Goal: Check status: Check status

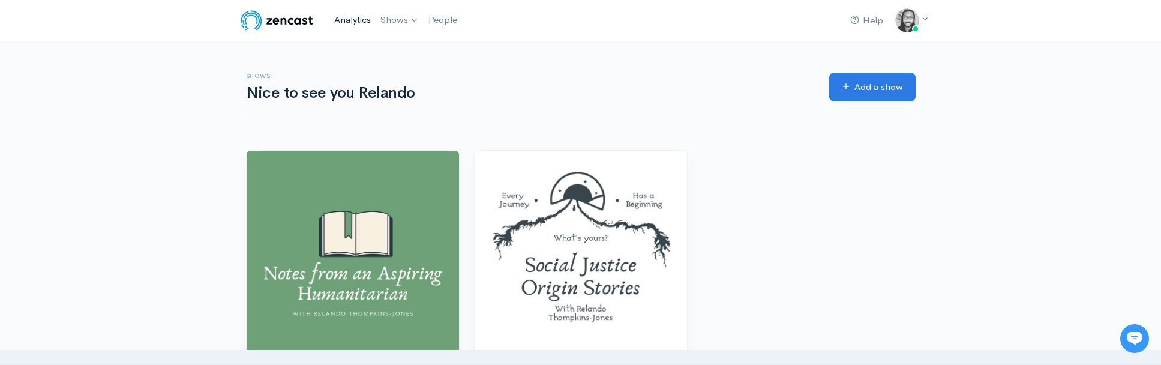
click at [350, 18] on link "Analytics" at bounding box center [352, 20] width 46 height 26
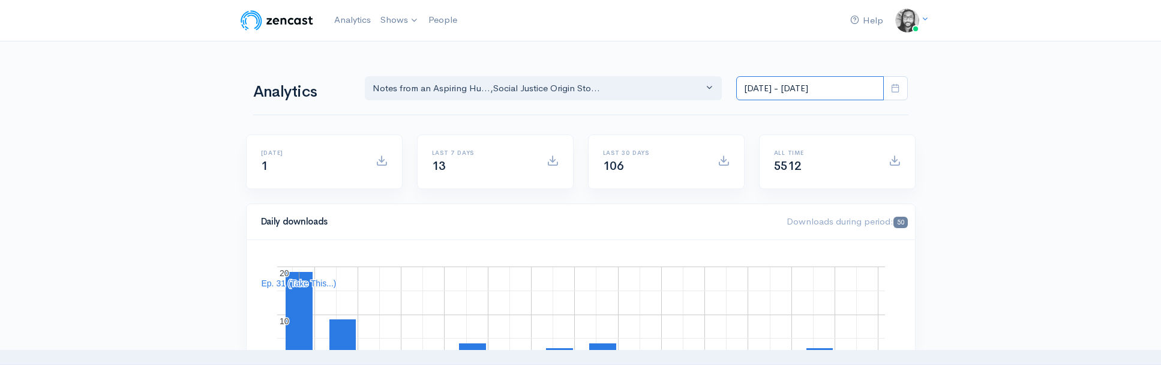
click at [784, 100] on div "Analytics Notes from an Aspiring Hu... Social Justice Origin Sto... Notes from …" at bounding box center [580, 87] width 655 height 58
click at [785, 98] on input "[DATE] - [DATE]" at bounding box center [810, 88] width 148 height 25
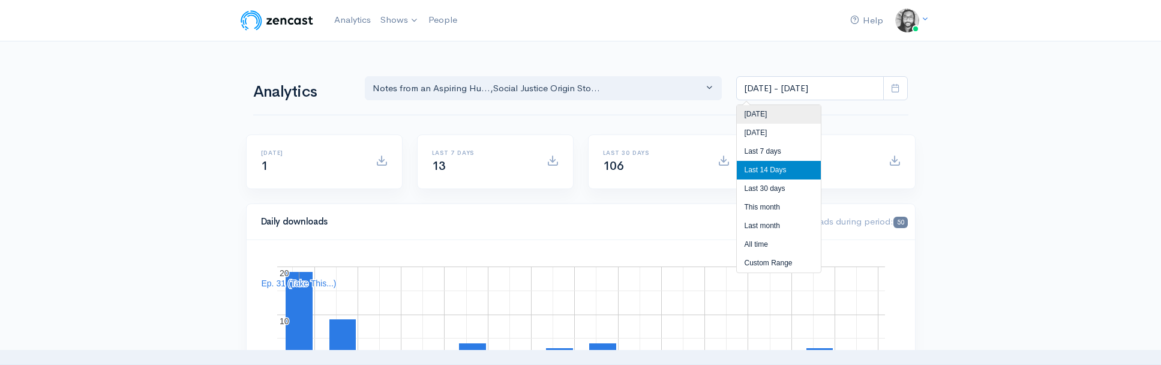
click at [782, 113] on li "[DATE]" at bounding box center [779, 114] width 84 height 19
type input "[DATE] - [DATE]"
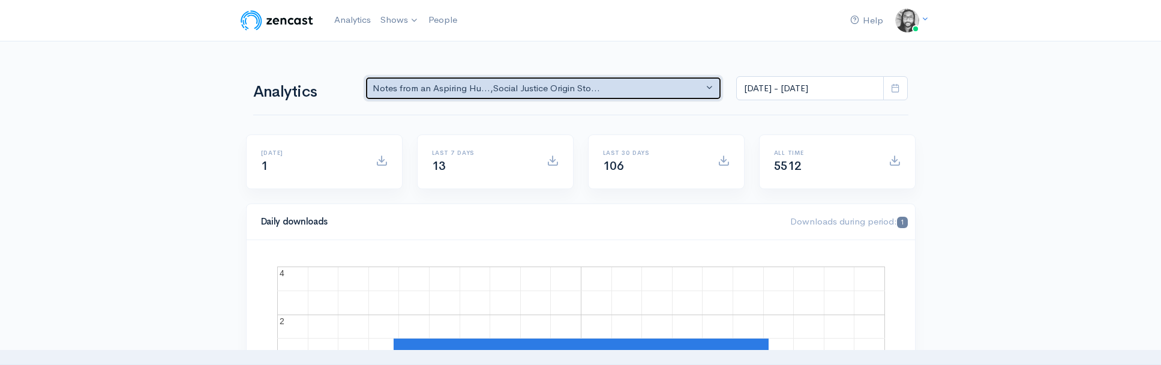
click at [605, 94] on div "Notes from an Aspiring Hu... , Social Justice Origin Sto..." at bounding box center [537, 89] width 331 height 14
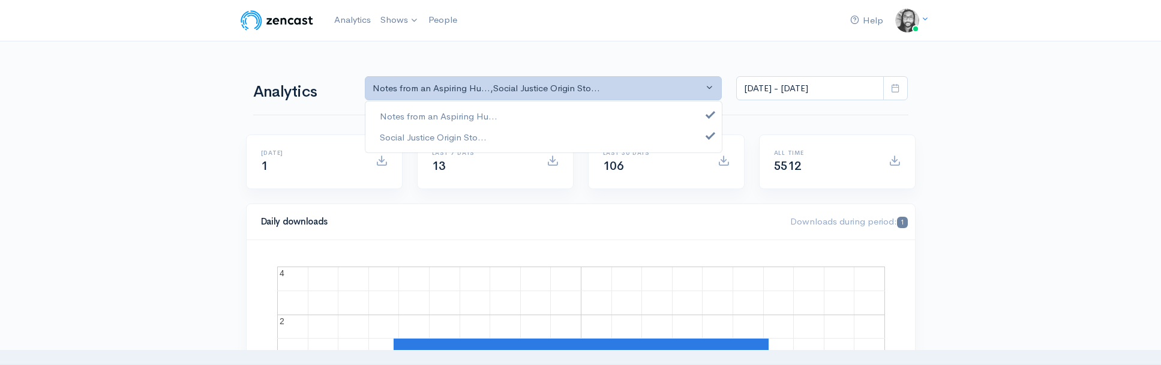
click at [600, 105] on div "Notes from an Aspiring Hu... Social Justice Origin Sto..." at bounding box center [543, 127] width 357 height 52
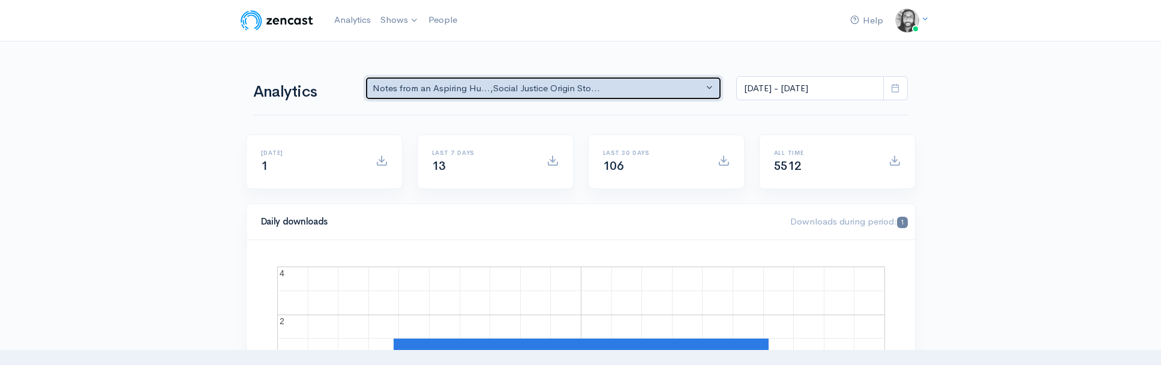
click at [606, 94] on div "Notes from an Aspiring Hu... , Social Justice Origin Sto..." at bounding box center [537, 89] width 331 height 14
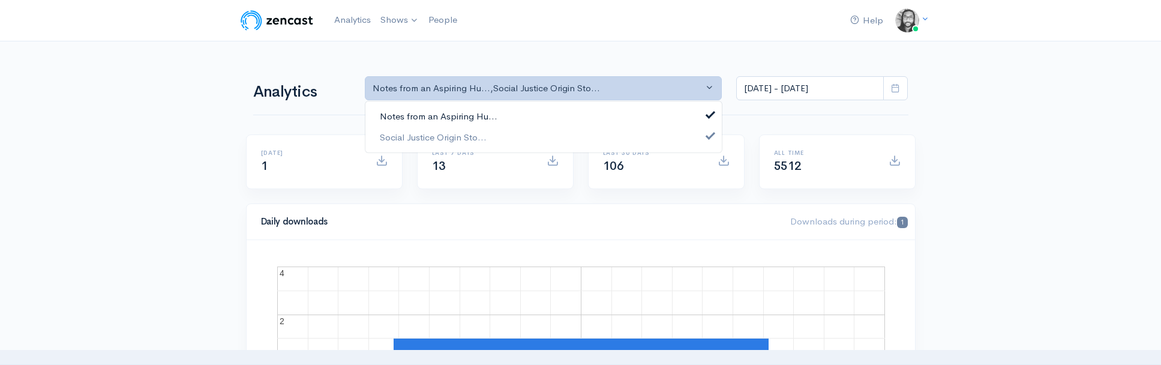
click at [603, 111] on link "Notes from an Aspiring Hu..." at bounding box center [543, 116] width 356 height 21
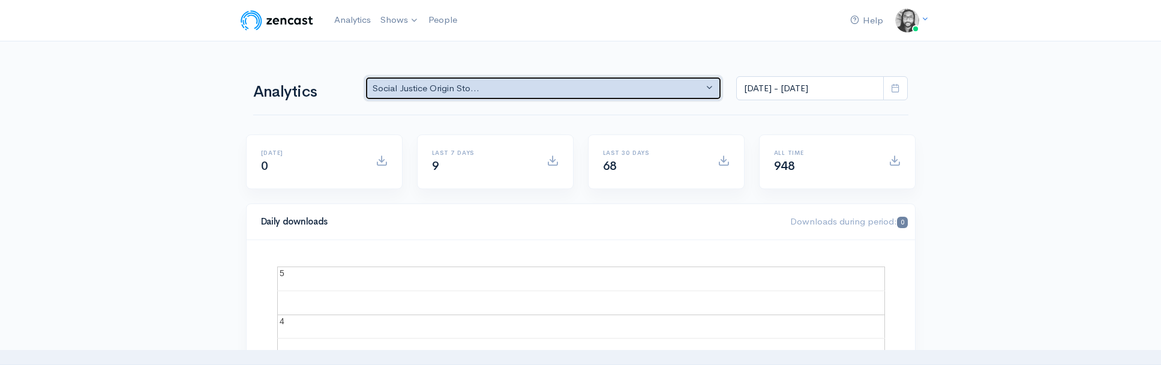
click at [597, 85] on div "Social Justice Origin Sto..." at bounding box center [537, 89] width 331 height 14
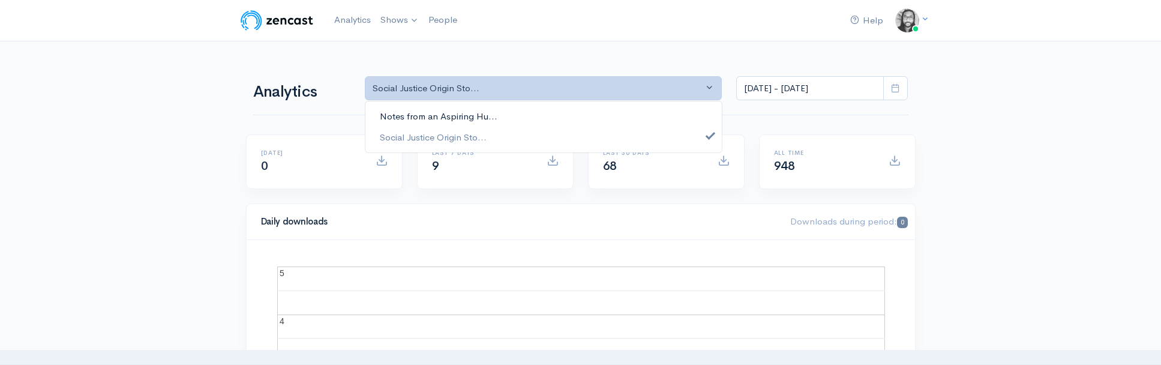
click at [596, 110] on link "Notes from an Aspiring Hu..." at bounding box center [543, 116] width 356 height 21
select select "5809"
click at [588, 134] on link "Social Justice Origin Sto..." at bounding box center [543, 137] width 356 height 21
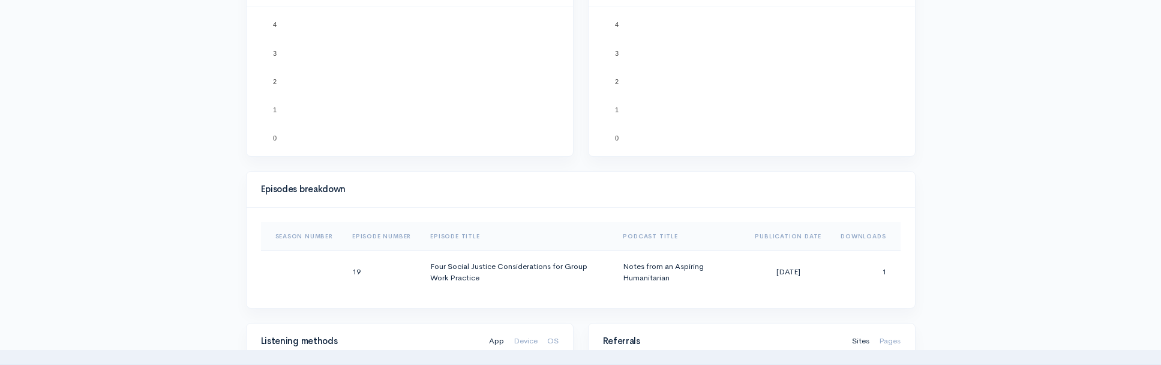
scroll to position [491, 0]
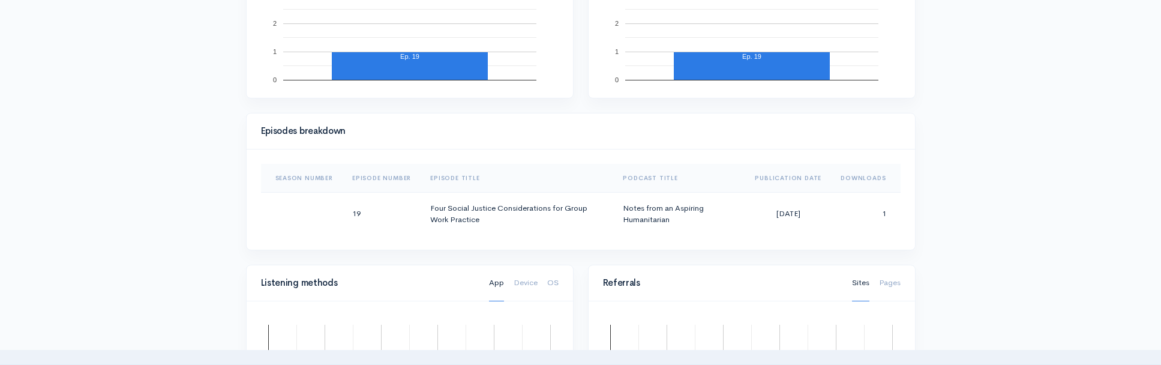
click at [975, 176] on div "Help Notifications View all Your profile Team settings Default team Current Log…" at bounding box center [580, 244] width 1161 height 1471
click at [967, 176] on div "Help Notifications View all Your profile Team settings Default team Current Log…" at bounding box center [580, 244] width 1161 height 1471
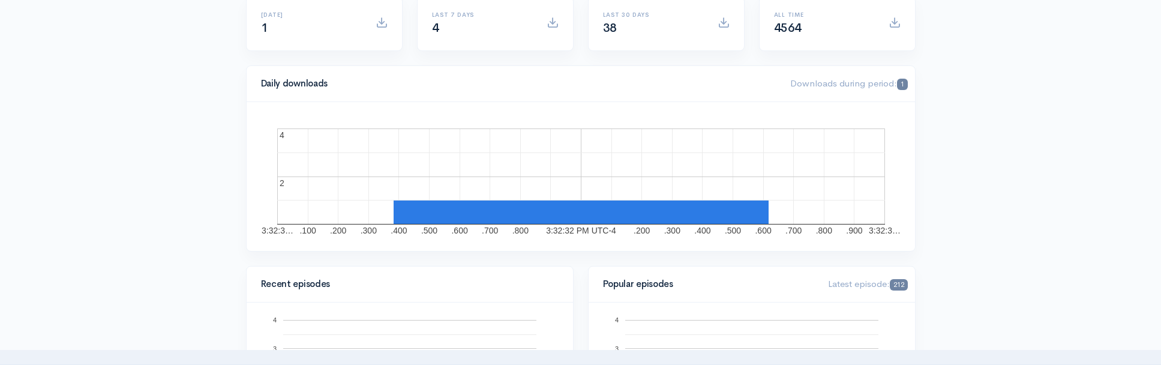
scroll to position [0, 0]
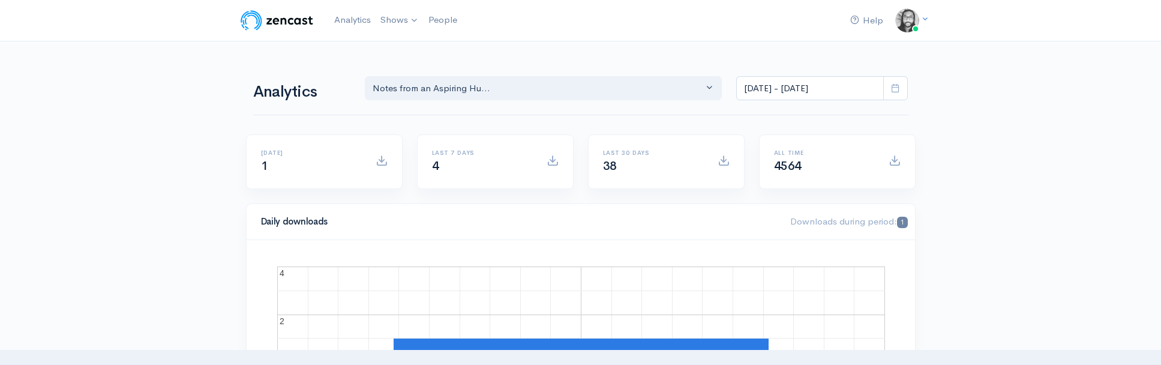
click at [287, 22] on img at bounding box center [277, 20] width 76 height 24
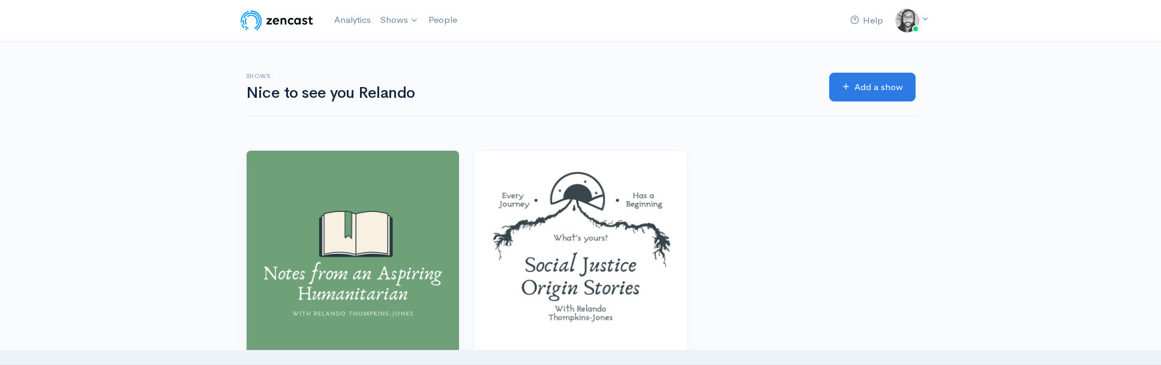
click at [587, 134] on div "Shows Nice to see you Relando Add a show" at bounding box center [581, 88] width 684 height 95
